Goal: Task Accomplishment & Management: Use online tool/utility

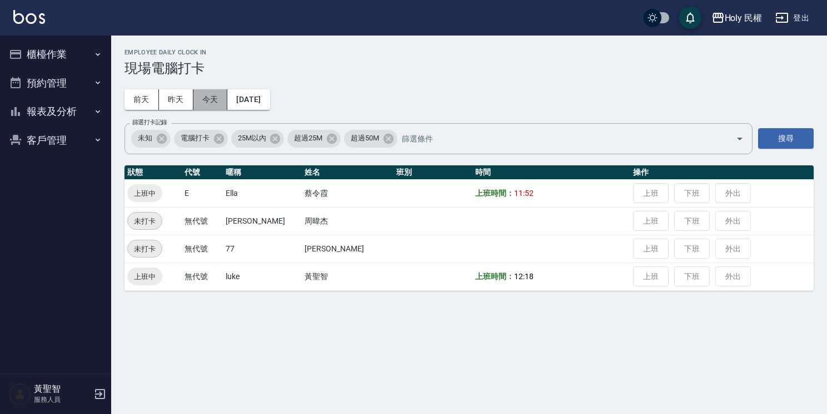
click at [206, 101] on button "今天" at bounding box center [210, 99] width 34 height 21
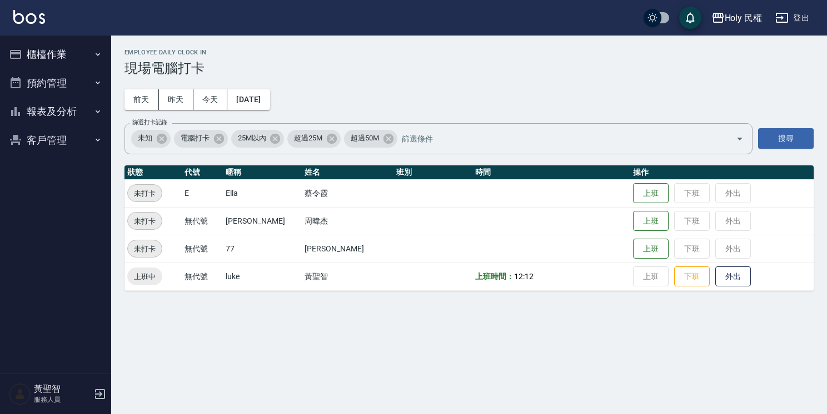
click at [50, 84] on button "預約管理" at bounding box center [55, 83] width 102 height 29
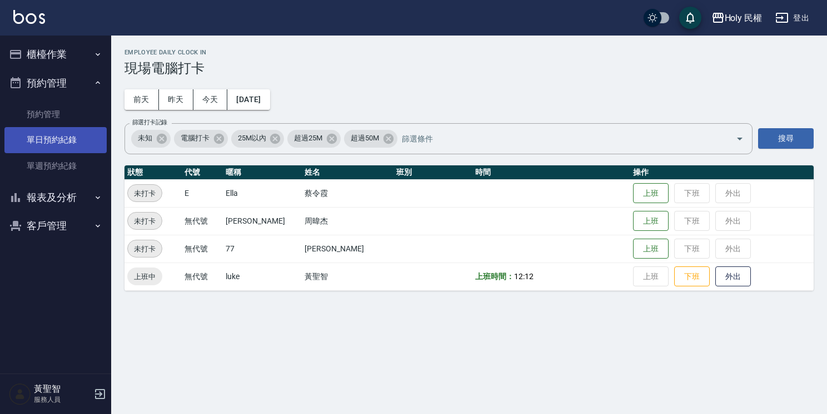
click at [56, 144] on link "單日預約紀錄" at bounding box center [55, 140] width 102 height 26
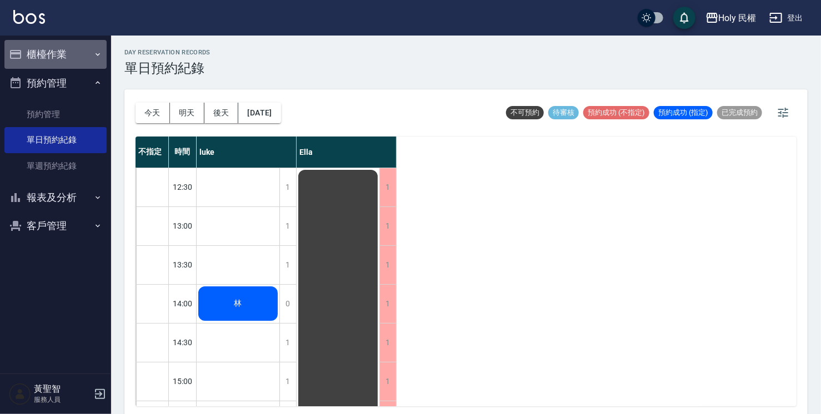
click at [51, 52] on button "櫃檯作業" at bounding box center [55, 54] width 102 height 29
